Goal: Task Accomplishment & Management: Manage account settings

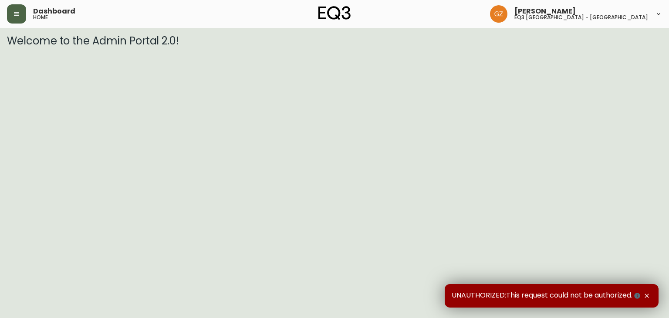
click at [12, 18] on button "button" at bounding box center [16, 13] width 19 height 19
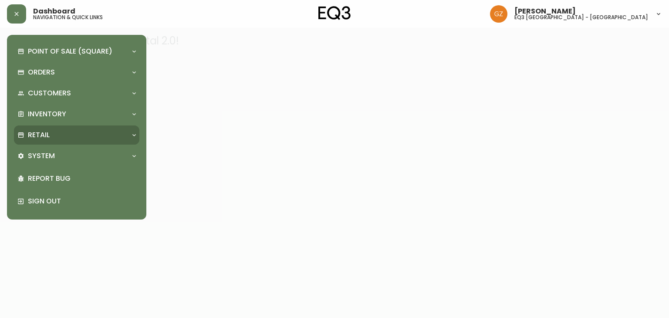
click at [68, 128] on div "Retail" at bounding box center [76, 134] width 125 height 19
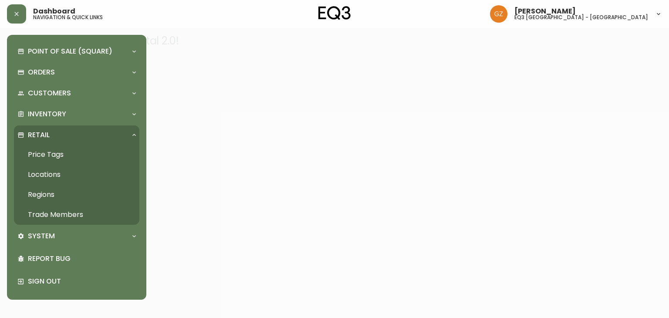
click at [68, 210] on link "Trade Members" at bounding box center [76, 215] width 125 height 20
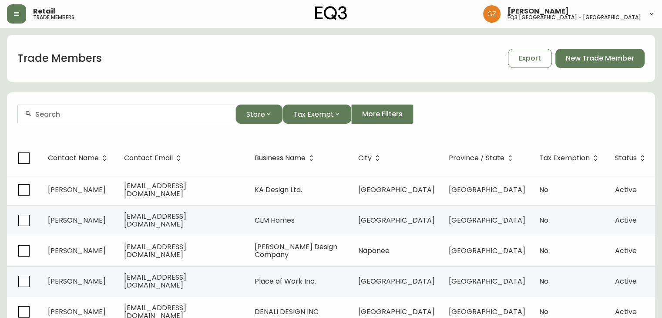
click at [48, 110] on input "text" at bounding box center [131, 114] width 193 height 8
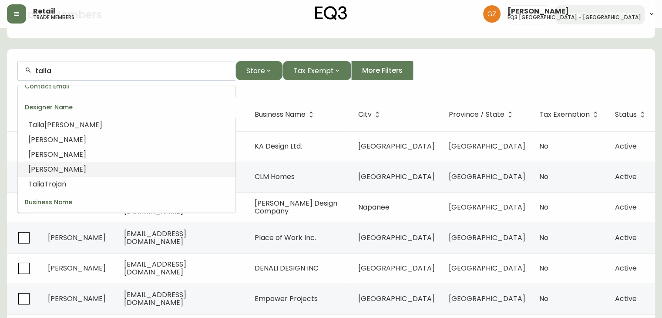
scroll to position [44, 0]
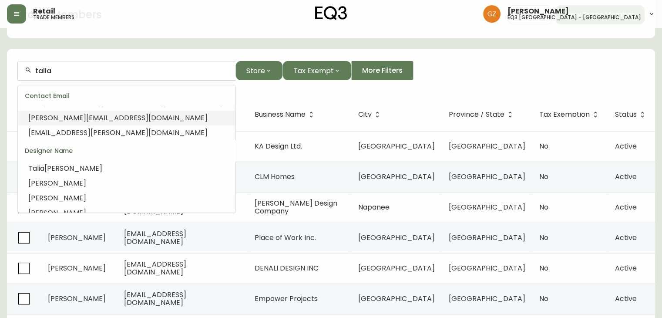
click at [75, 74] on input "talia" at bounding box center [131, 71] width 193 height 8
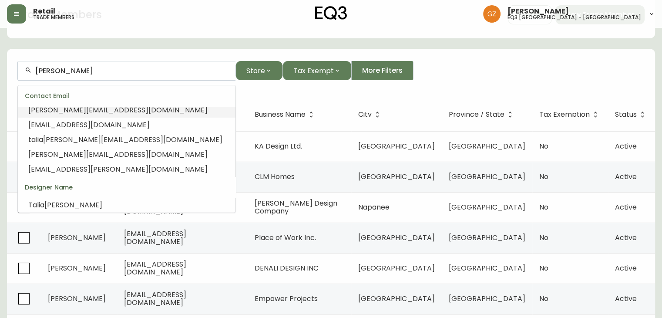
scroll to position [0, 0]
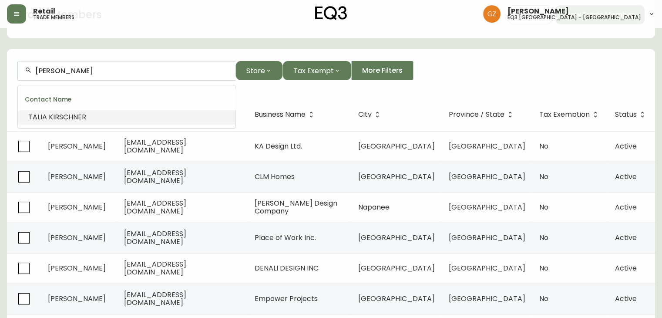
click at [64, 114] on span "SCHNER" at bounding box center [72, 117] width 27 height 10
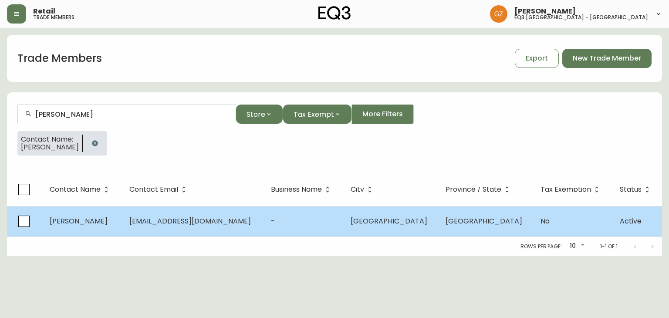
type input "[PERSON_NAME]"
click at [179, 223] on span "[EMAIL_ADDRESS][DOMAIN_NAME]" at bounding box center [190, 221] width 122 height 10
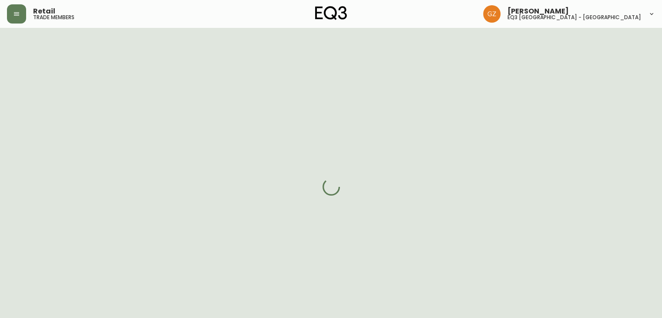
select select "QC"
select select "CA"
select select "CA_FR"
select select "false"
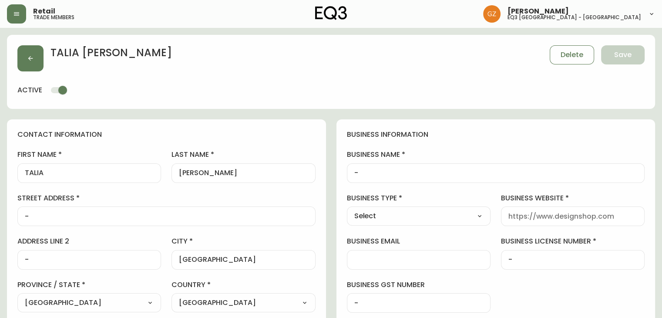
type input "EQ3 [GEOGRAPHIC_DATA] - [GEOGRAPHIC_DATA]"
select select "cjw10z96t00bn6gs0dfqi5bhz"
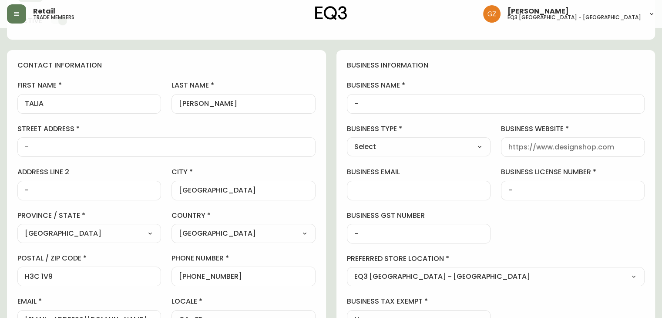
scroll to position [131, 0]
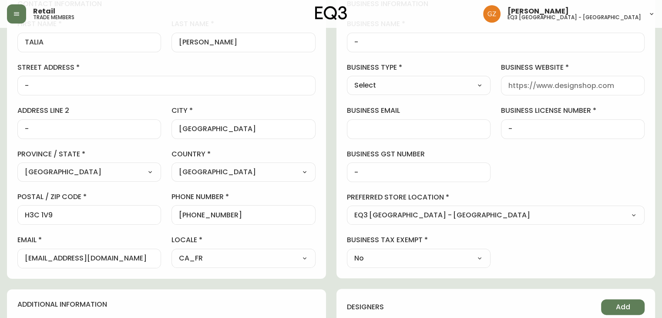
click at [72, 257] on input "[EMAIL_ADDRESS][DOMAIN_NAME]" at bounding box center [89, 258] width 129 height 8
type input "[DOMAIN_NAME][EMAIL_ADDRESS][DOMAIN_NAME]"
